Goal: Use online tool/utility

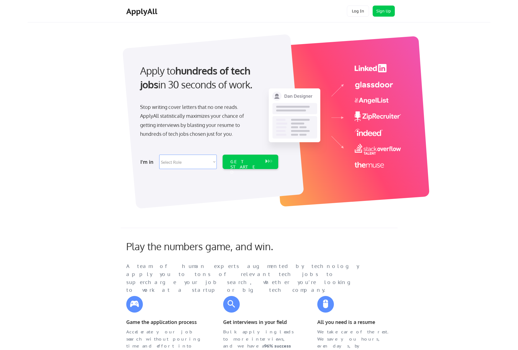
click at [428, 69] on div "Apply to hundreds of tech jobs in 30 seconds of work. Stop writing cover letter…" at bounding box center [268, 118] width 446 height 183
click at [364, 8] on button "Log In" at bounding box center [358, 11] width 22 height 11
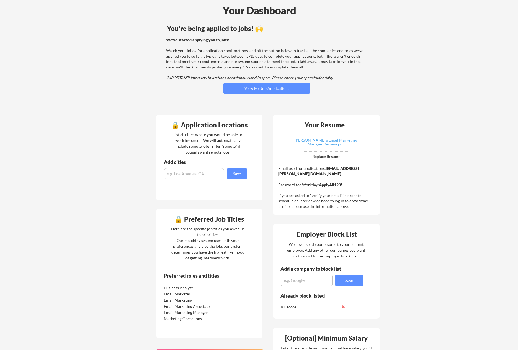
scroll to position [22, 0]
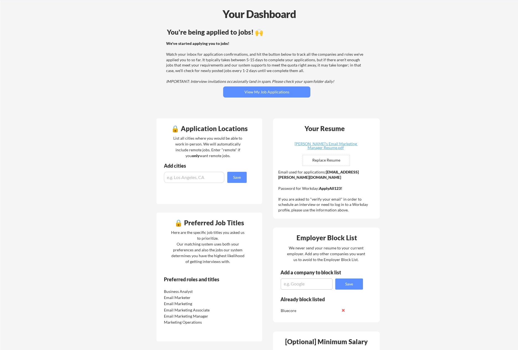
click at [344, 158] on input "file" at bounding box center [326, 160] width 47 height 11
type input "C:\fakepath\[PERSON_NAME]'s Email Marketing Project Manager Resume .pdf"
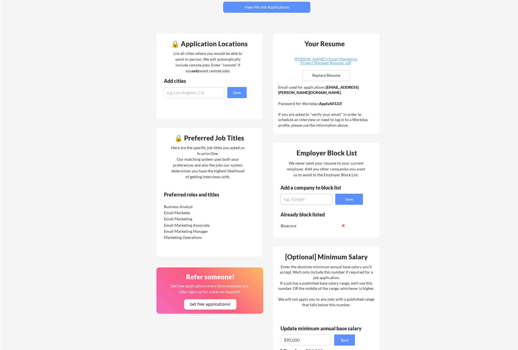
scroll to position [135, 0]
